Goal: Find contact information: Find contact information

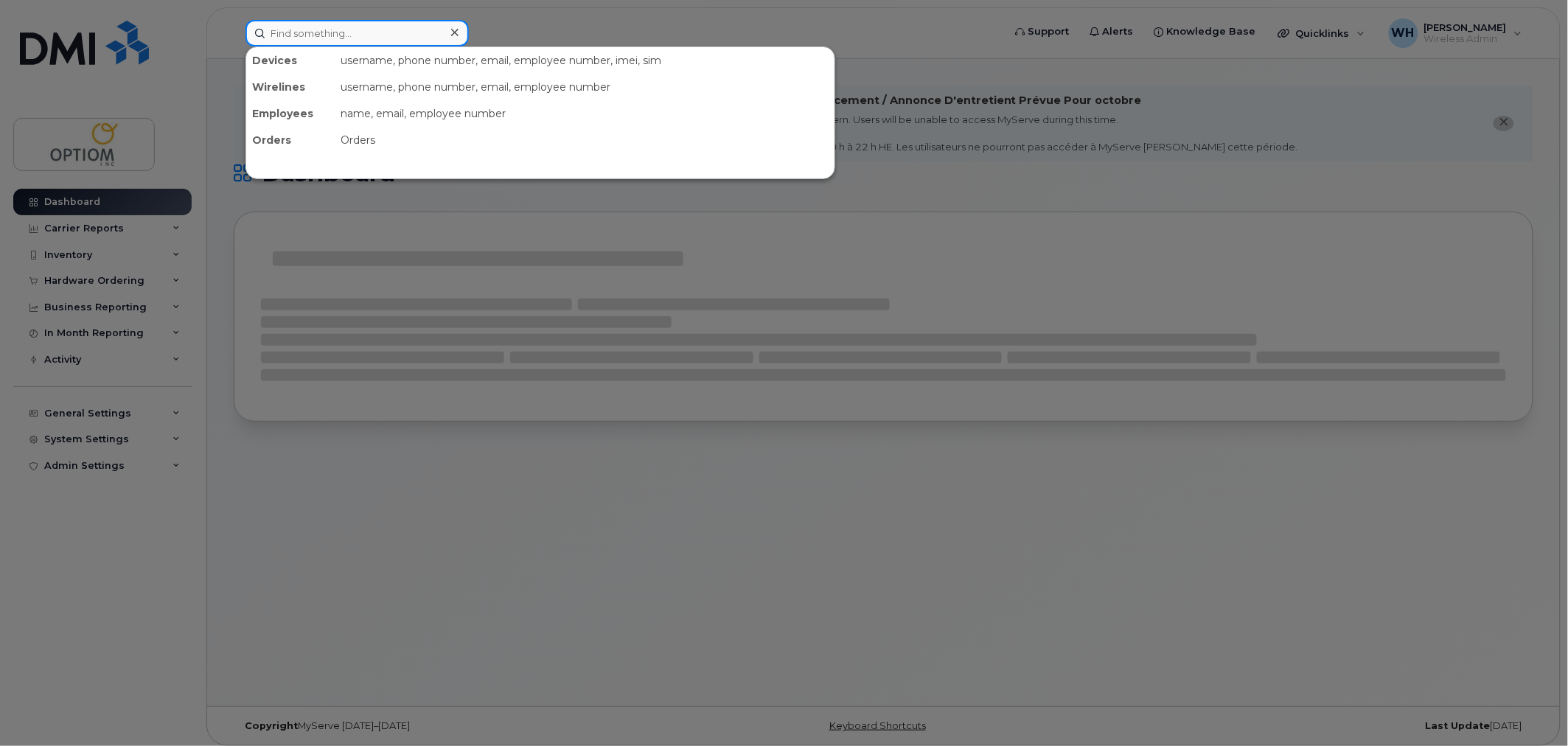
click at [395, 35] on input at bounding box center [357, 33] width 224 height 26
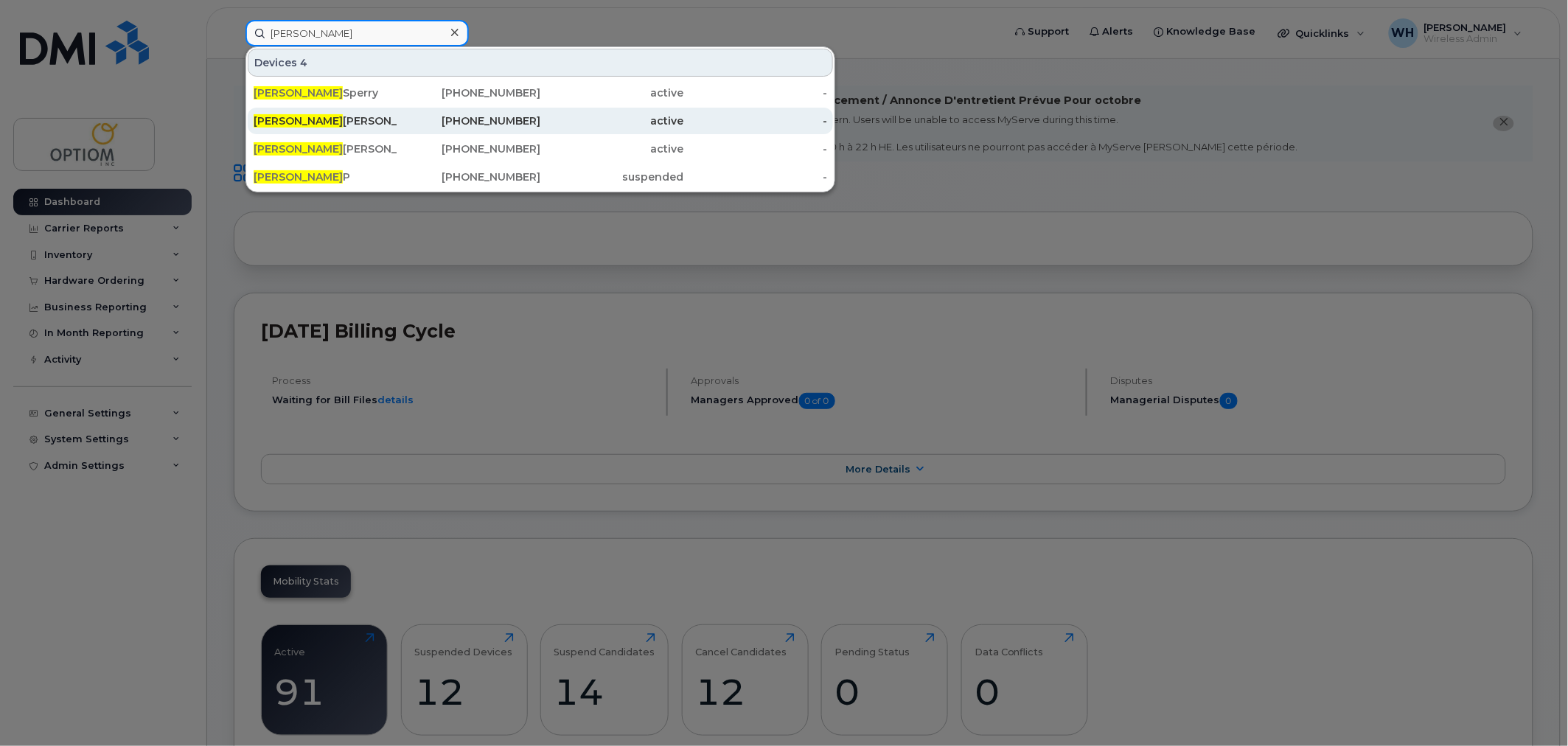
type input "[PERSON_NAME]"
click at [394, 126] on div "[PERSON_NAME]" at bounding box center [325, 121] width 144 height 15
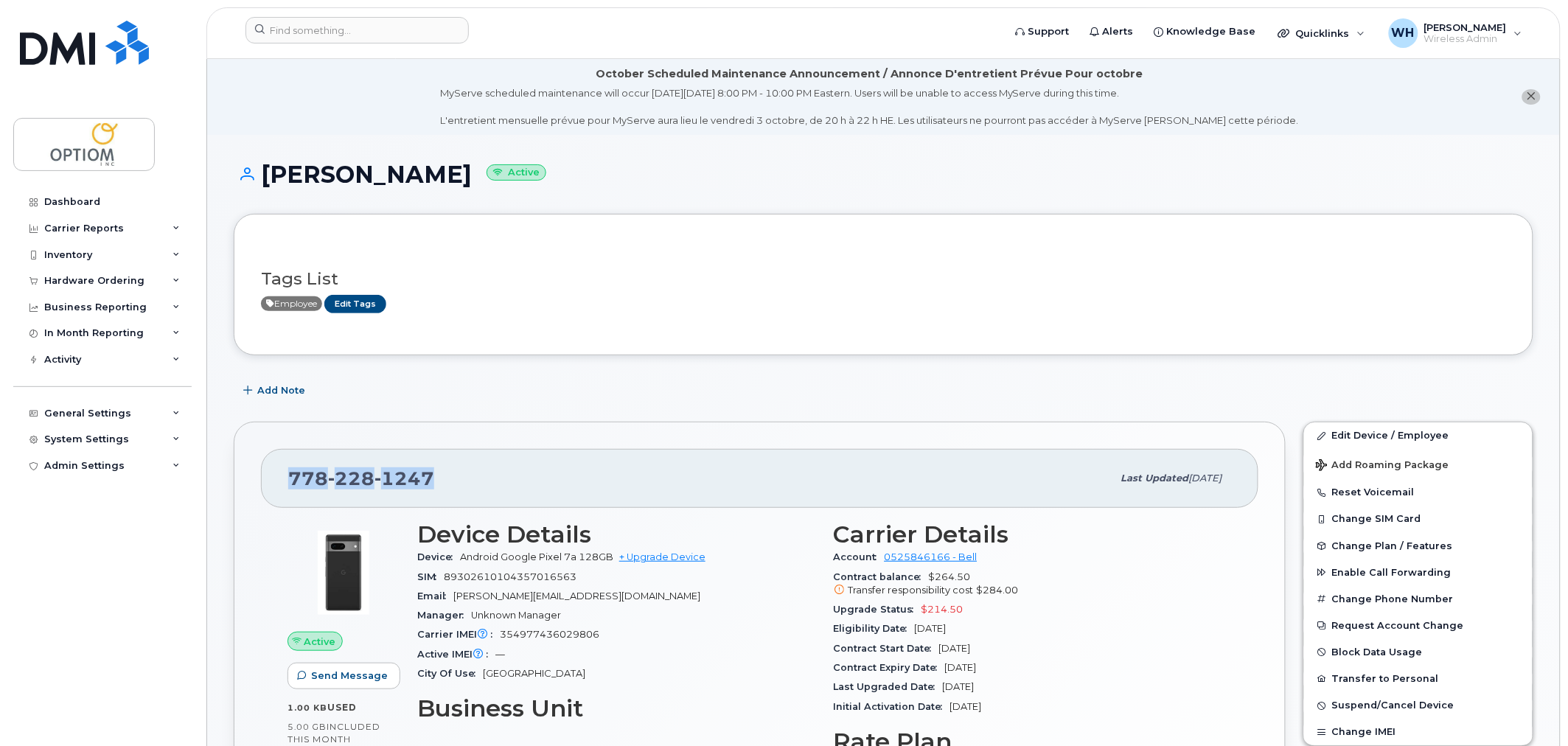
drag, startPoint x: 288, startPoint y: 477, endPoint x: 467, endPoint y: 476, distance: 179.0
click at [467, 476] on div "778 228 1247" at bounding box center [700, 478] width 824 height 31
copy span "778 228 1247"
